Goal: Information Seeking & Learning: Learn about a topic

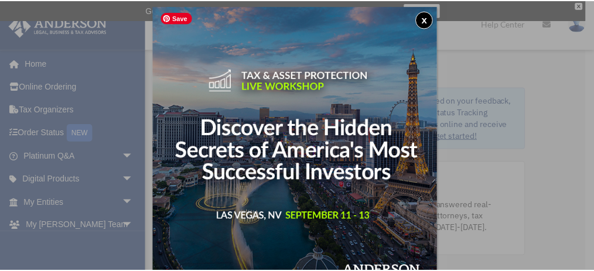
scroll to position [6, 0]
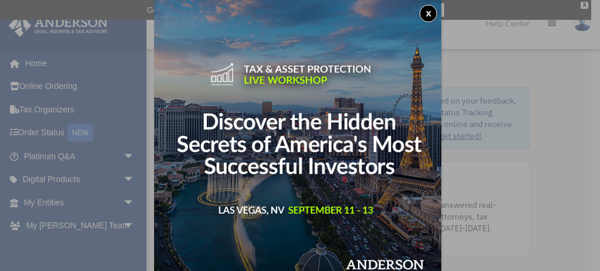
click at [432, 12] on button "x" at bounding box center [429, 14] width 18 height 18
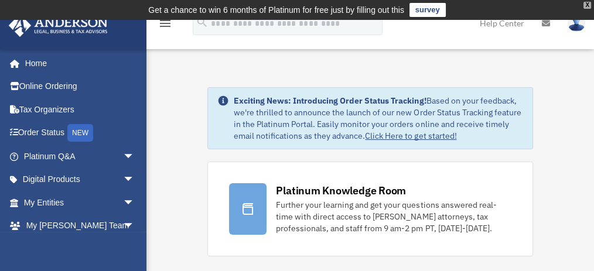
click at [587, 4] on div "X" at bounding box center [588, 5] width 8 height 7
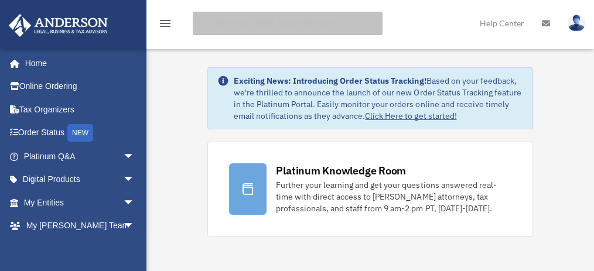
click at [217, 22] on input "search" at bounding box center [288, 23] width 190 height 23
type input "***"
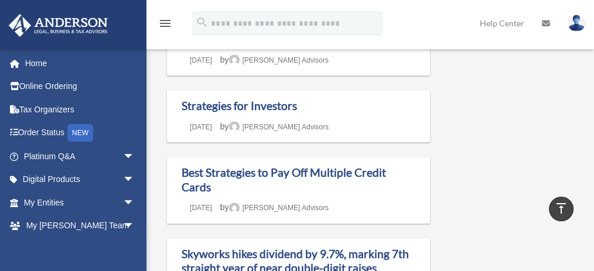
scroll to position [672, 0]
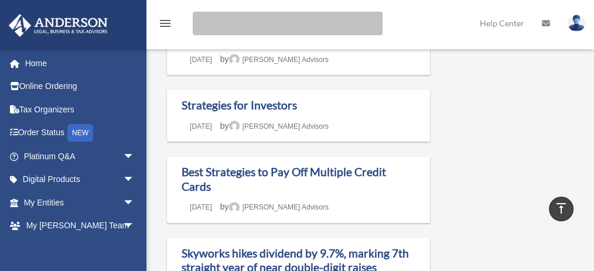
click at [261, 26] on input "Search for:" at bounding box center [288, 23] width 190 height 23
type input "**********"
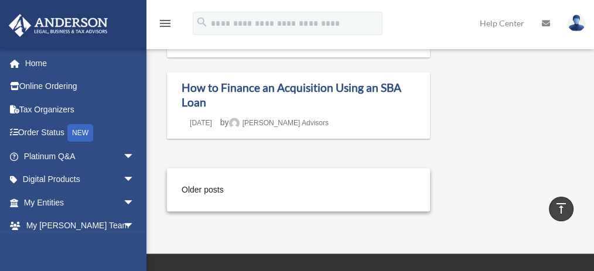
scroll to position [1119, 0]
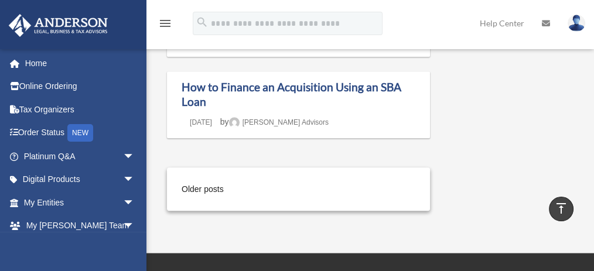
click at [347, 188] on div "Older posts" at bounding box center [298, 190] width 263 height 44
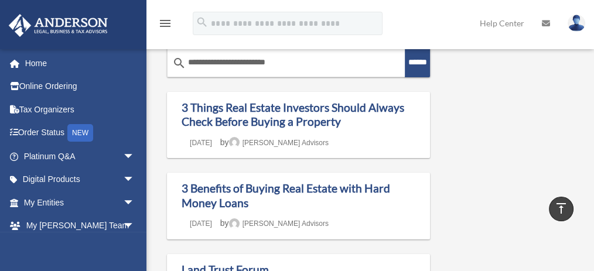
scroll to position [0, 0]
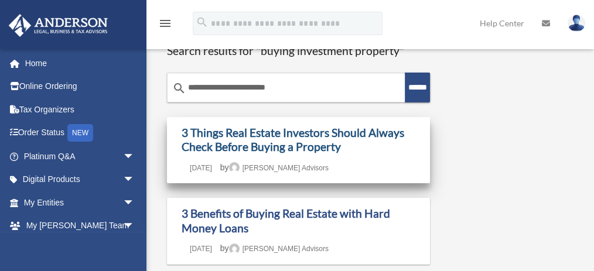
click at [322, 152] on link "3 Things Real Estate Investors Should Always Check Before Buying a Property" at bounding box center [293, 140] width 223 height 28
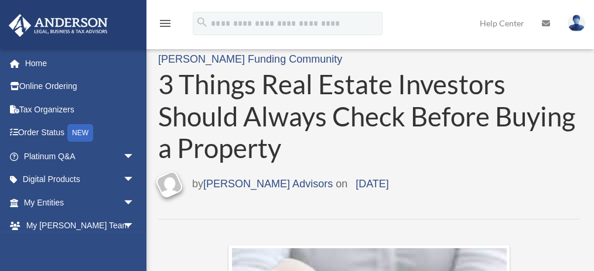
click at [562, 199] on div "Scroll to top vertical_align_top" at bounding box center [561, 209] width 25 height 25
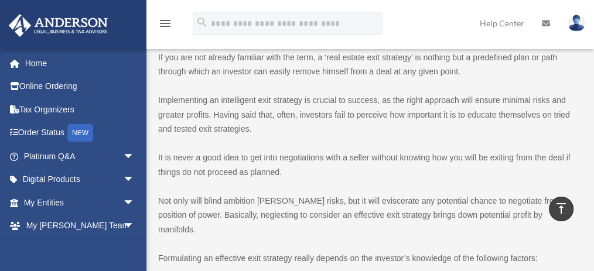
scroll to position [1069, 0]
click at [573, 174] on p "It is never a good idea to get into negotiations with a seller without knowing …" at bounding box center [368, 164] width 421 height 29
click at [575, 156] on p "It is never a good idea to get into negotiations with a seller without knowing …" at bounding box center [368, 164] width 421 height 29
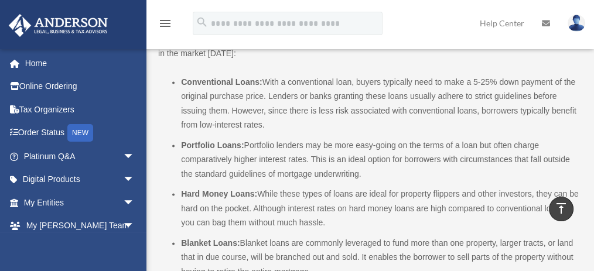
scroll to position [1757, 0]
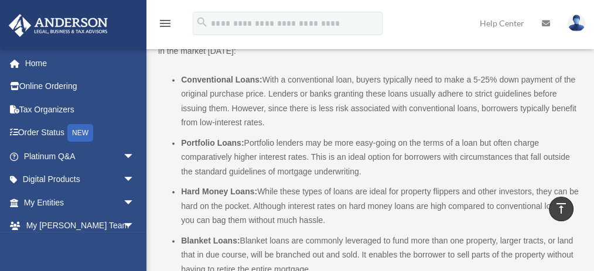
click at [561, 144] on span "Portfolio Loans: Portfolio lenders may be more easy-going on the terms of a loa…" at bounding box center [375, 157] width 389 height 38
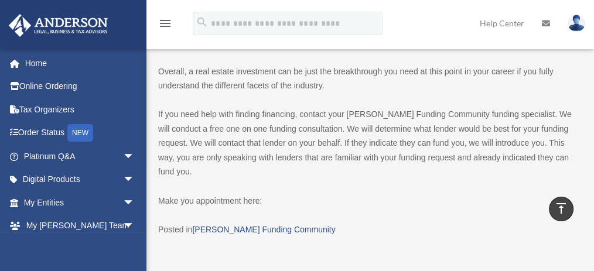
scroll to position [2031, 0]
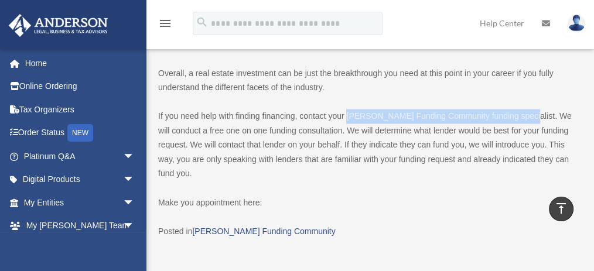
drag, startPoint x: 347, startPoint y: 102, endPoint x: 523, endPoint y: 103, distance: 175.8
click at [523, 109] on p "If you need help with finding financing, contact your Anderson Funding Communit…" at bounding box center [368, 145] width 421 height 72
copy p "Anderson Funding Community funding specialist"
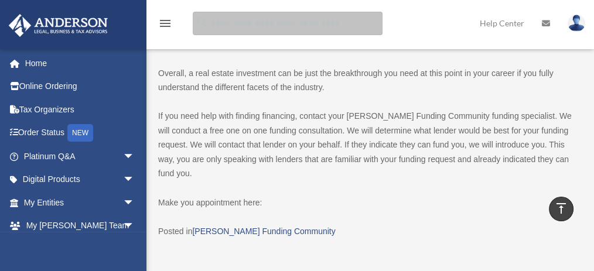
click at [254, 24] on input "search" at bounding box center [288, 23] width 190 height 23
paste input "**********"
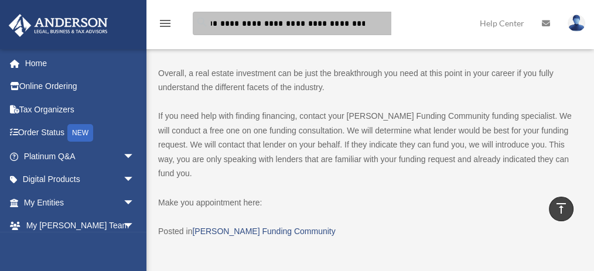
type input "**********"
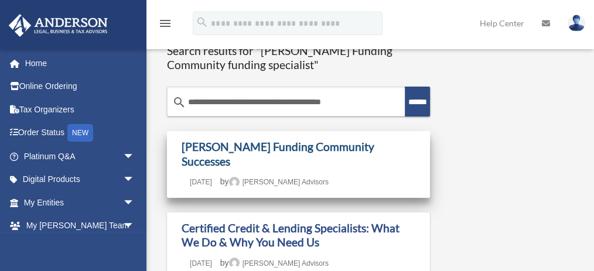
click at [315, 148] on link "[PERSON_NAME] Funding Community Successes" at bounding box center [278, 154] width 193 height 28
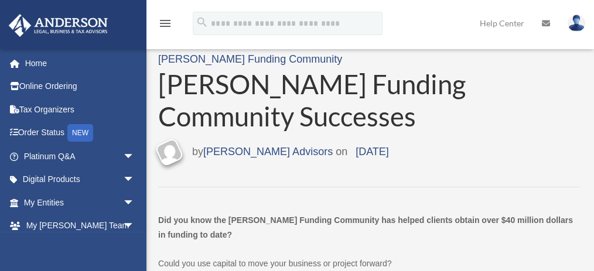
click at [519, 161] on div "Last updated [DATE] by [PERSON_NAME] Advisors on [DATE]" at bounding box center [368, 152] width 421 height 22
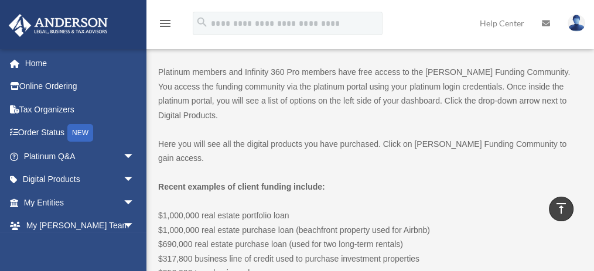
scroll to position [268, 0]
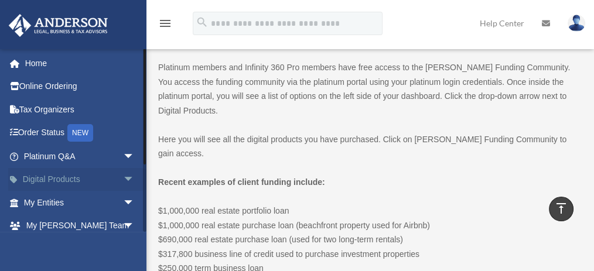
click at [123, 178] on span "arrow_drop_down" at bounding box center [134, 180] width 23 height 24
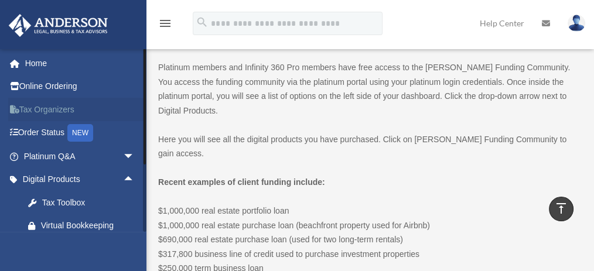
click at [114, 116] on link "Tax Organizers" at bounding box center [80, 109] width 144 height 23
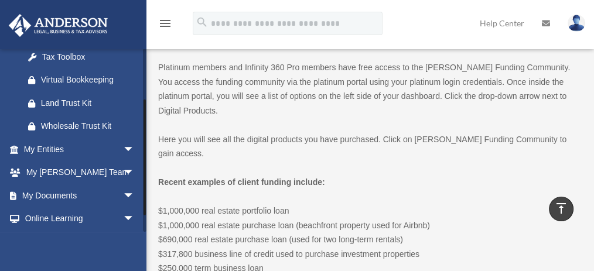
scroll to position [147, 0]
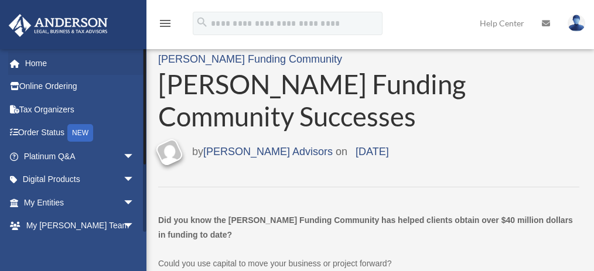
scroll to position [268, 0]
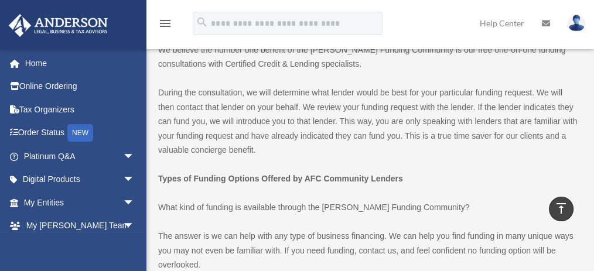
scroll to position [594, 0]
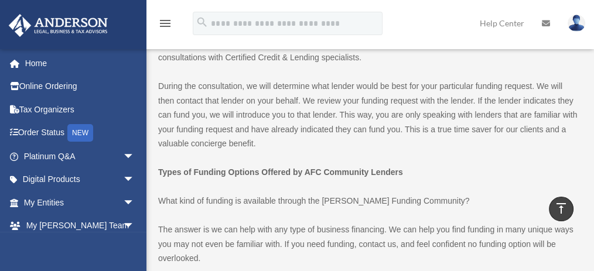
click at [529, 169] on p "Types of Funding Options Offered by AFC Community Lenders" at bounding box center [368, 172] width 421 height 15
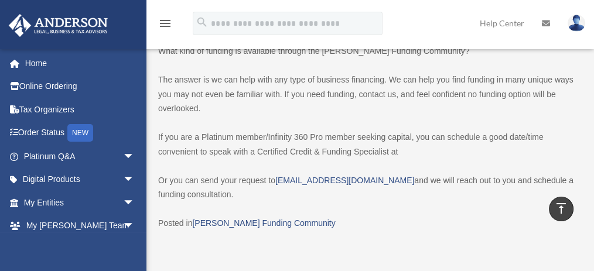
scroll to position [743, 0]
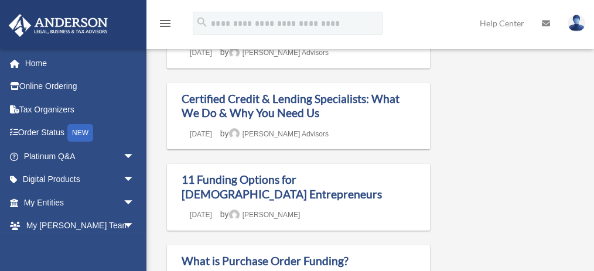
scroll to position [135, 0]
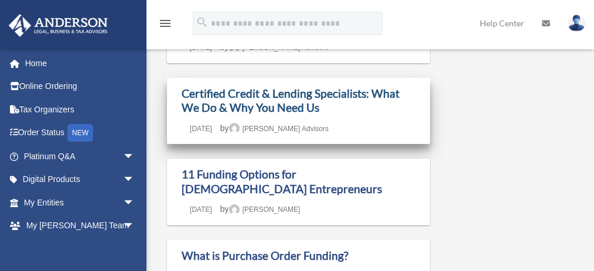
click at [306, 87] on link "Certified Credit & Lending Specialists: What We Do & Why You Need Us" at bounding box center [291, 101] width 218 height 28
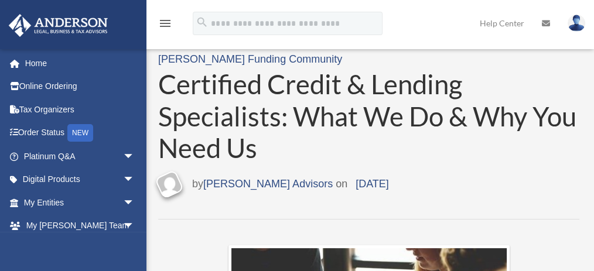
click at [547, 177] on div "Last updated February 24, 2023 by Anderson Advisors on February 24, 2023" at bounding box center [368, 184] width 421 height 22
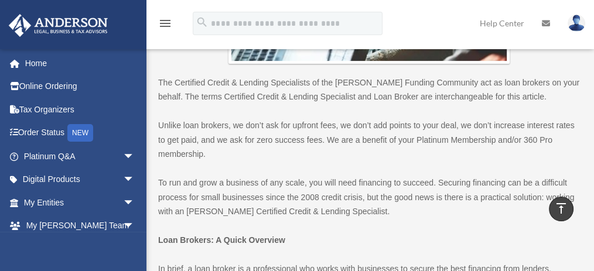
scroll to position [372, 0]
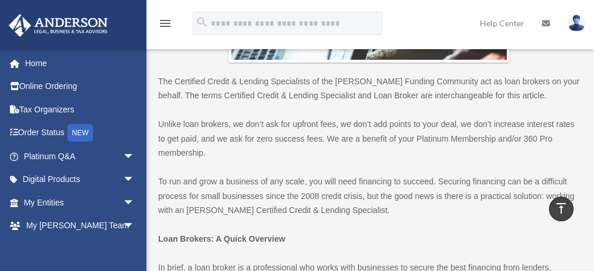
click at [553, 155] on p "Unlike loan brokers, we don’t ask for upfront fees, we don’t add points to your…" at bounding box center [368, 138] width 421 height 43
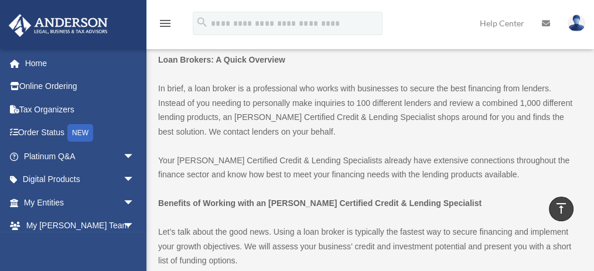
scroll to position [554, 0]
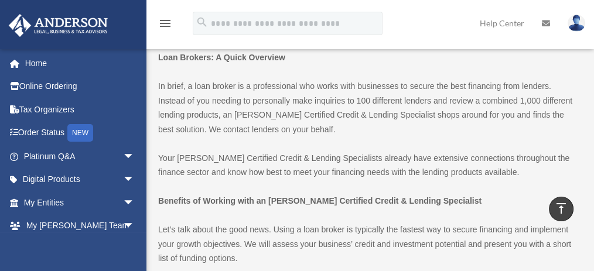
click at [545, 178] on p "Your Anderson Certified Credit & Lending Specialists already have extensive con…" at bounding box center [368, 165] width 421 height 29
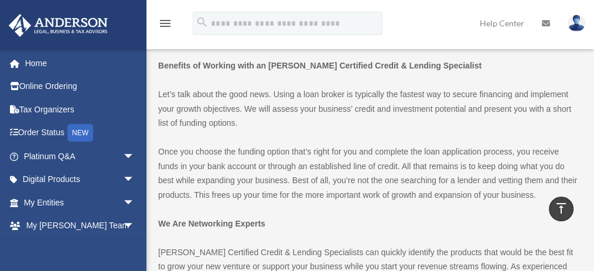
scroll to position [689, 0]
click at [541, 181] on p "Once you choose the funding option that’s right for you and complete the loan a…" at bounding box center [368, 173] width 421 height 57
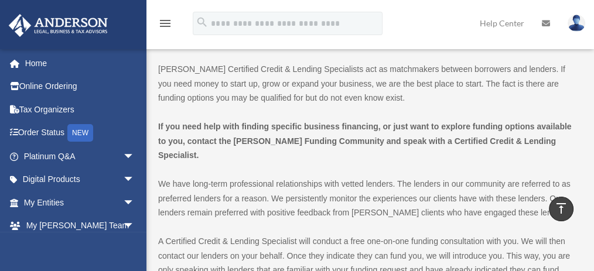
scroll to position [1060, 0]
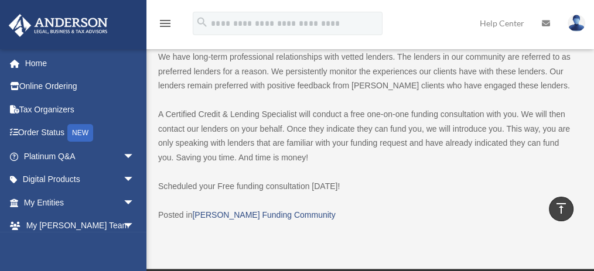
scroll to position [1186, 0]
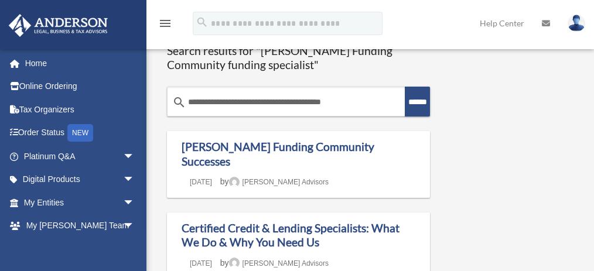
scroll to position [135, 0]
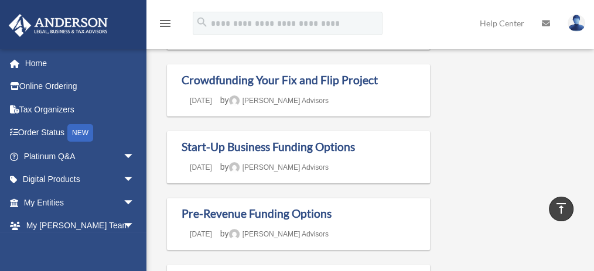
scroll to position [413, 0]
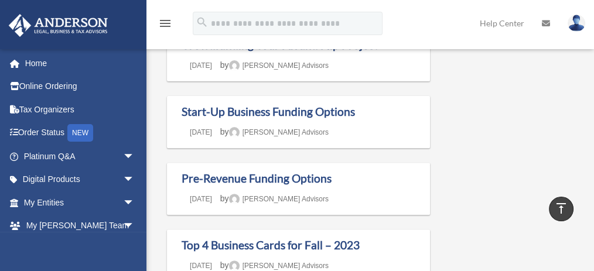
drag, startPoint x: 541, startPoint y: 188, endPoint x: 347, endPoint y: 194, distance: 194.1
click at [369, 239] on h1 "Top 4 Business Cards for Fall – 2023" at bounding box center [299, 246] width 234 height 15
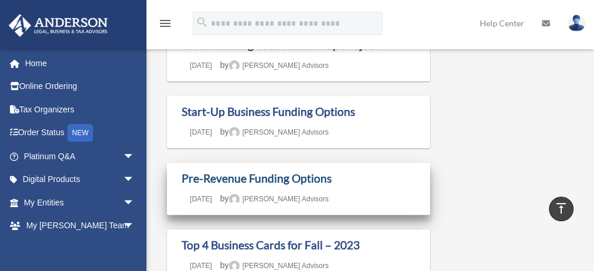
click at [273, 172] on link "Pre-Revenue Funding Options" at bounding box center [257, 178] width 150 height 13
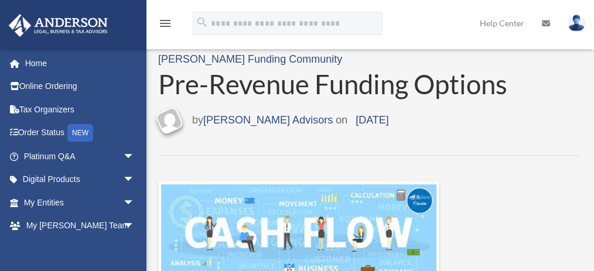
click at [561, 179] on div at bounding box center [515, 175] width 129 height 14
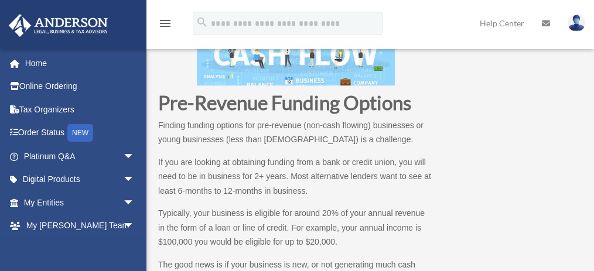
scroll to position [362, 0]
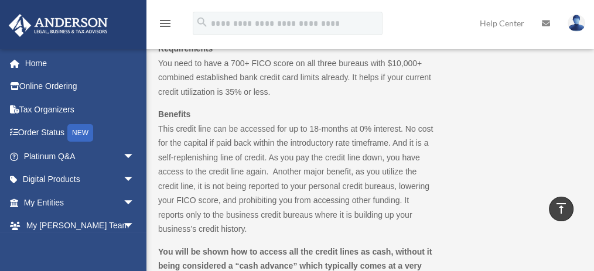
scroll to position [789, 0]
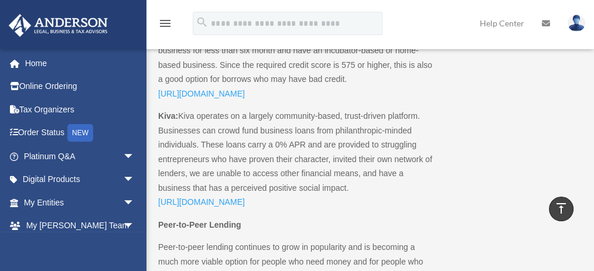
scroll to position [1402, 0]
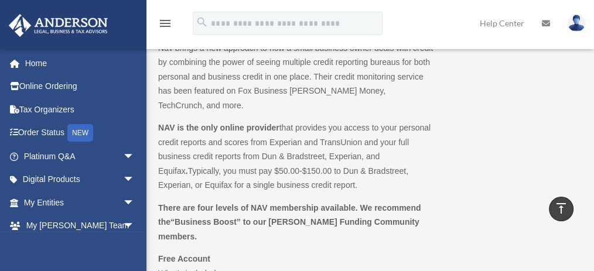
scroll to position [2582, 0]
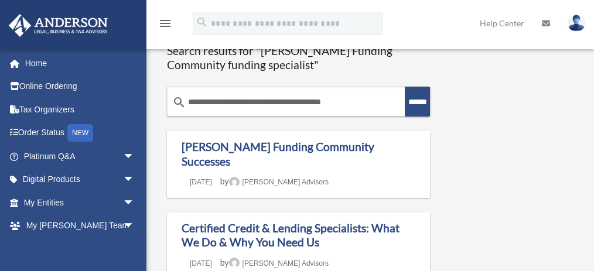
scroll to position [413, 0]
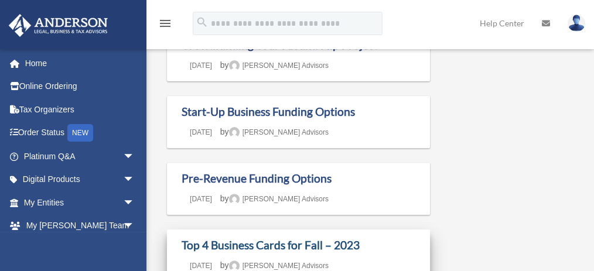
click at [271, 239] on link "Top 4 Business Cards for Fall – 2023" at bounding box center [271, 245] width 178 height 13
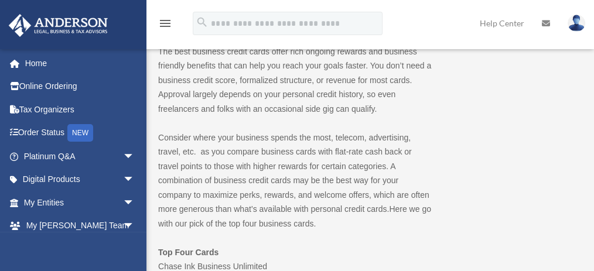
scroll to position [166, 0]
click at [430, 207] on p "Consider where your business spends the most, telecom, advertising, travel, etc…" at bounding box center [295, 181] width 275 height 101
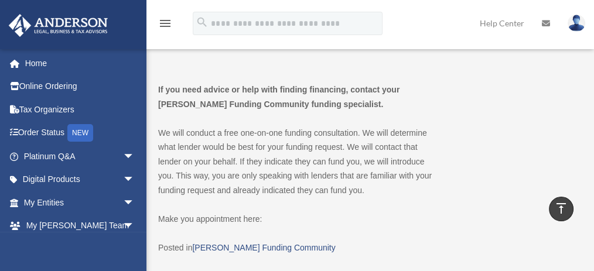
scroll to position [1045, 0]
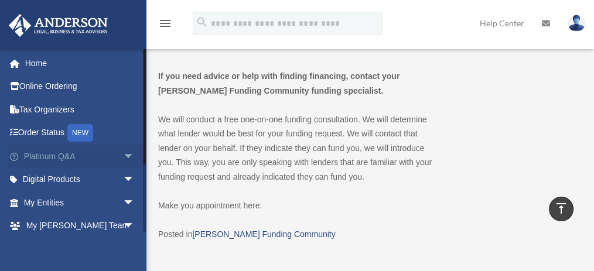
click at [123, 154] on span "arrow_drop_down" at bounding box center [134, 157] width 23 height 24
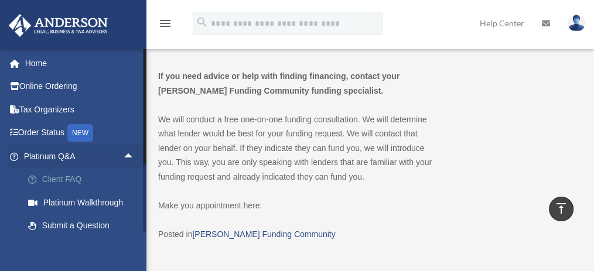
click at [78, 181] on link "Client FAQ" at bounding box center [84, 179] width 136 height 23
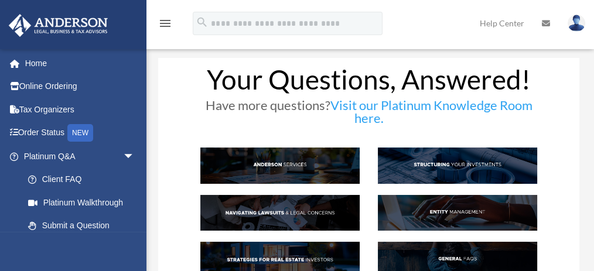
click at [291, 256] on img at bounding box center [279, 260] width 159 height 36
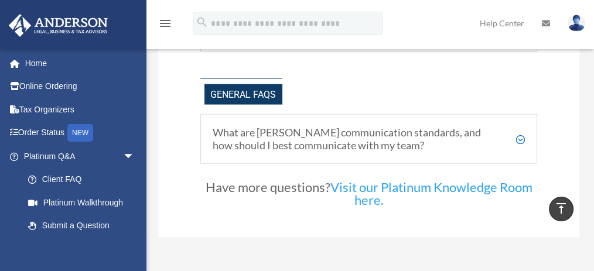
scroll to position [2352, 0]
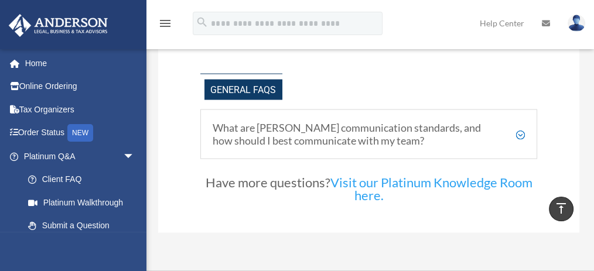
click at [454, 122] on h5 "What are Anderson's communication standards, and how should I best communicate …" at bounding box center [369, 134] width 312 height 25
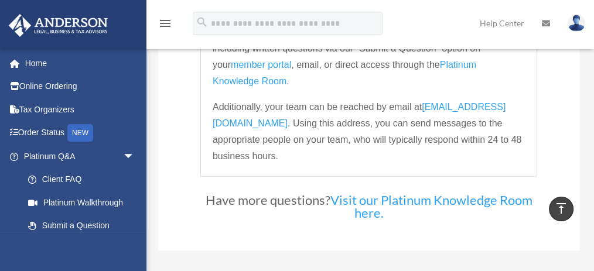
scroll to position [2493, 0]
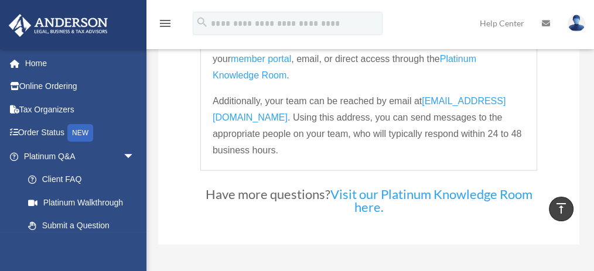
click at [514, 188] on link "Visit our Platinum Knowledge Room here." at bounding box center [432, 203] width 202 height 35
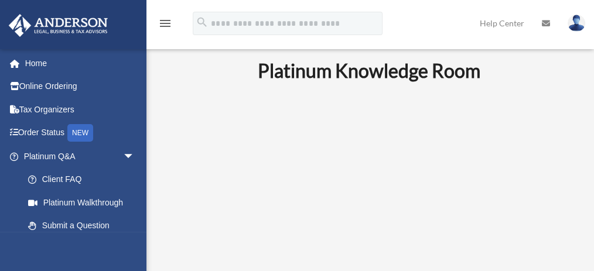
click at [568, 186] on p at bounding box center [369, 199] width 404 height 203
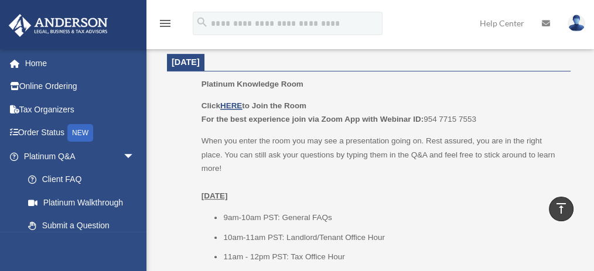
scroll to position [528, 0]
click at [562, 163] on p "When you enter the room you may see a presentation going on. Rest assured, you …" at bounding box center [382, 168] width 361 height 69
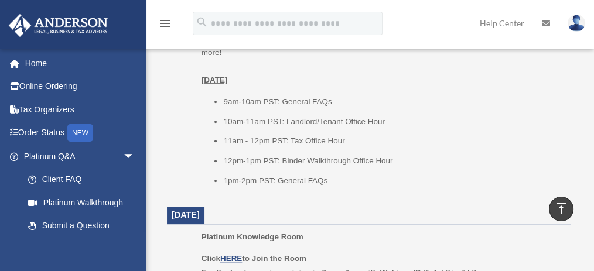
scroll to position [644, 0]
click at [568, 165] on dd "Platinum Knowledge Room Click HERE to Join the Room For the best experience joi…" at bounding box center [369, 78] width 404 height 234
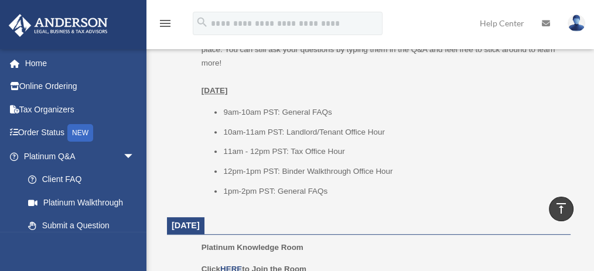
scroll to position [629, 0]
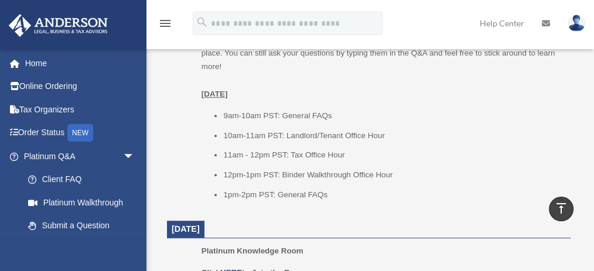
click at [561, 139] on li "10am-11am PST: Landlord/Tenant Office Hour" at bounding box center [392, 136] width 339 height 14
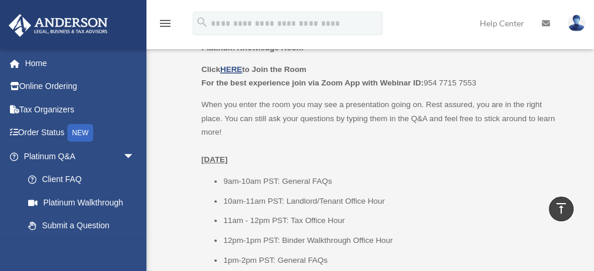
scroll to position [561, 0]
